Goal: Find specific page/section: Find specific page/section

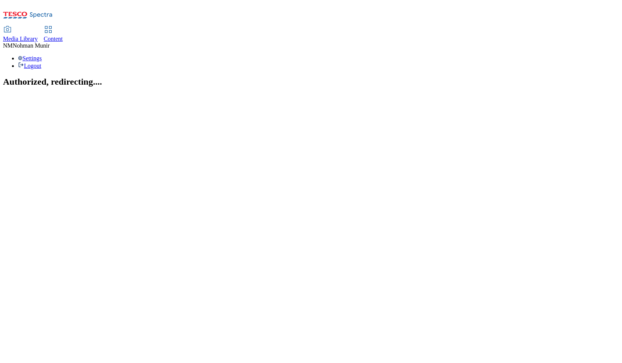
drag, startPoint x: 272, startPoint y: 238, endPoint x: 264, endPoint y: 242, distance: 9.2
click at [272, 94] on html "Icons icon_account icon_add icon_backward_link icon_basket icon_benefits icon_c…" at bounding box center [311, 47] width 622 height 94
click at [63, 36] on span "Content" at bounding box center [53, 39] width 19 height 6
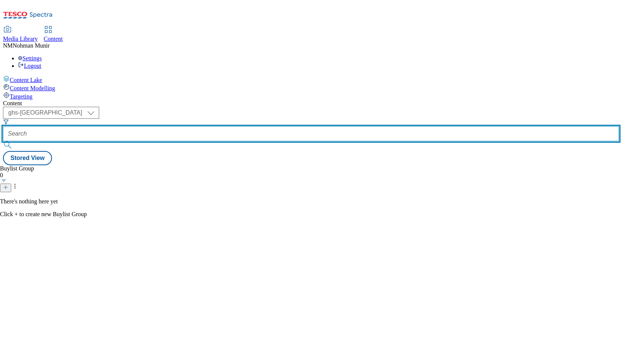
click at [201, 126] on input "text" at bounding box center [311, 133] width 616 height 15
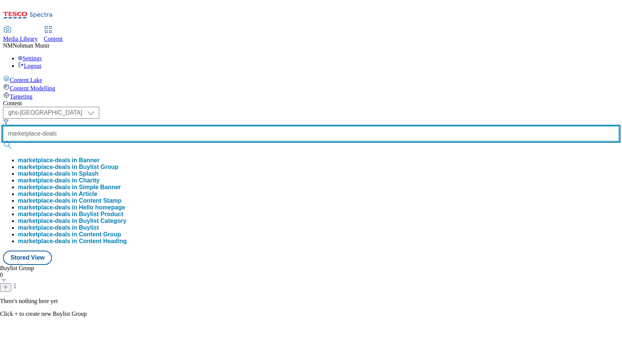
type input "marketplace-deals"
click at [3, 141] on button "submit" at bounding box center [8, 144] width 10 height 7
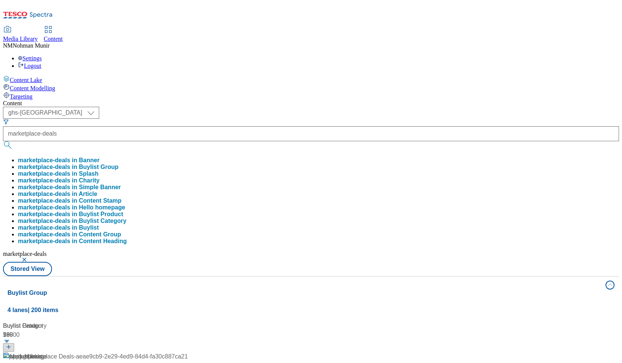
click at [383, 100] on div "Content ( optional ) ghs-uk group-comms ghs-uk marketplace-deals marketplace-de…" at bounding box center [311, 355] width 616 height 511
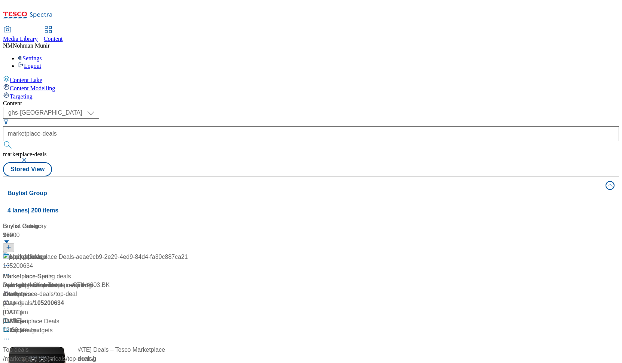
click at [188, 317] on div "Marketplace Deals" at bounding box center [95, 326] width 185 height 19
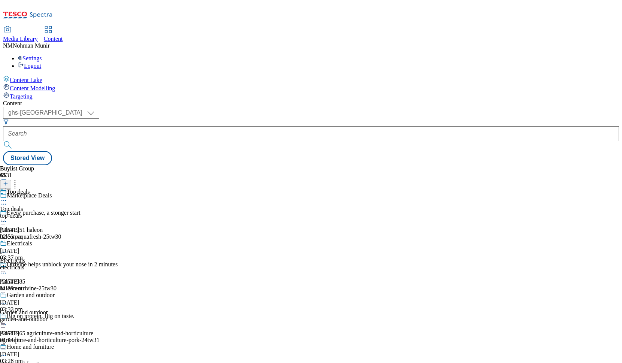
scroll to position [266, 0]
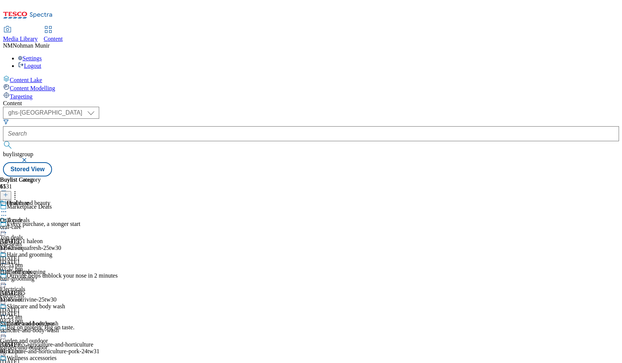
click at [65, 223] on div "oral-care" at bounding box center [32, 226] width 65 height 7
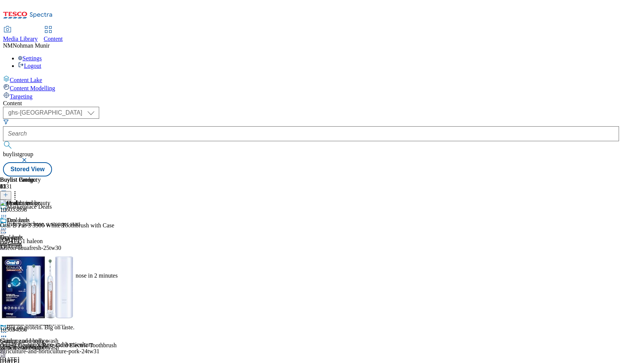
scroll to position [0, 42]
click at [7, 225] on icon at bounding box center [3, 228] width 7 height 7
click at [35, 240] on button "Edit" at bounding box center [25, 244] width 20 height 9
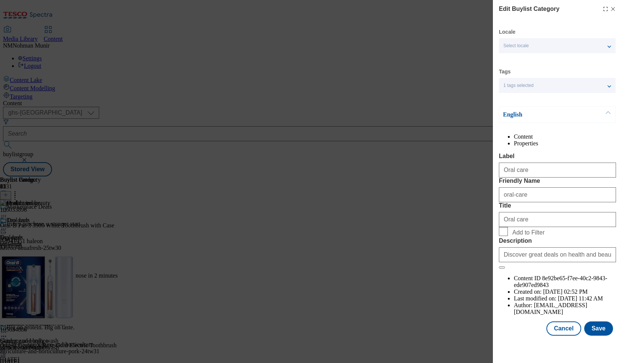
scroll to position [14, 0]
click at [559, 335] on button "Cancel" at bounding box center [563, 328] width 34 height 14
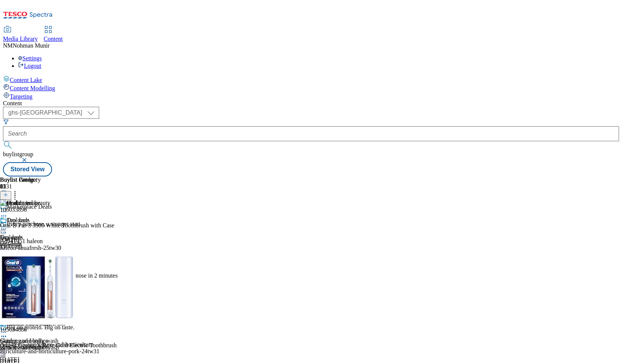
scroll to position [0, 0]
click at [7, 225] on icon at bounding box center [3, 228] width 7 height 7
click at [35, 240] on button "Edit" at bounding box center [25, 244] width 20 height 9
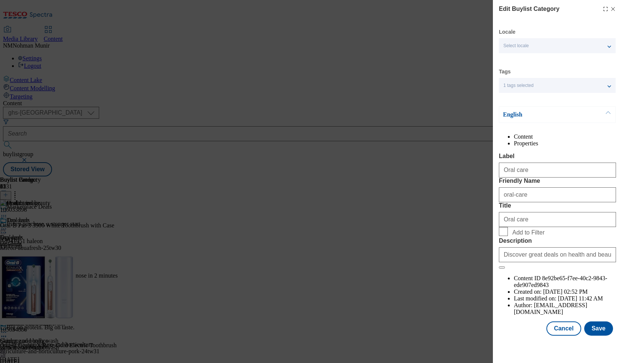
scroll to position [14, 0]
click at [556, 333] on button "Cancel" at bounding box center [563, 328] width 34 height 14
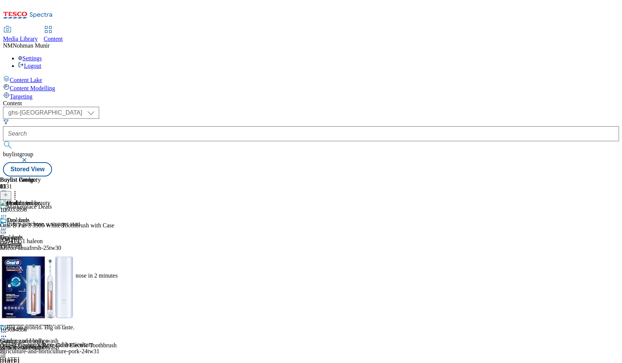
scroll to position [0, 0]
click at [65, 292] on div "hair-grooming" at bounding box center [32, 295] width 65 height 7
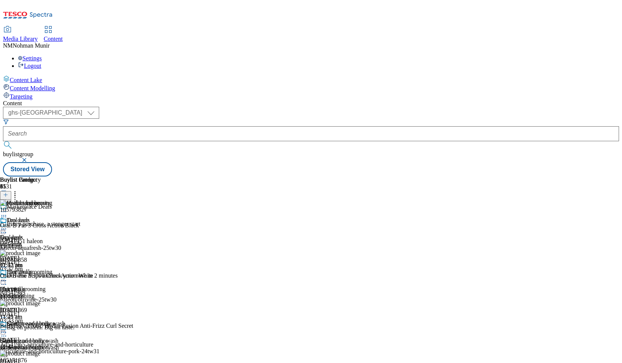
scroll to position [0, 42]
click at [65, 204] on div "Buylist Category 6 Hair and grooming Oral care Oral care oral-care 2 Sept 2025 …" at bounding box center [32, 351] width 65 height 350
click at [49, 100] on div "Content Lake Content Modelling Targeting" at bounding box center [311, 87] width 616 height 25
click at [82, 100] on div "Content Lake Content Modelling Targeting" at bounding box center [311, 87] width 616 height 25
